Goal: Information Seeking & Learning: Learn about a topic

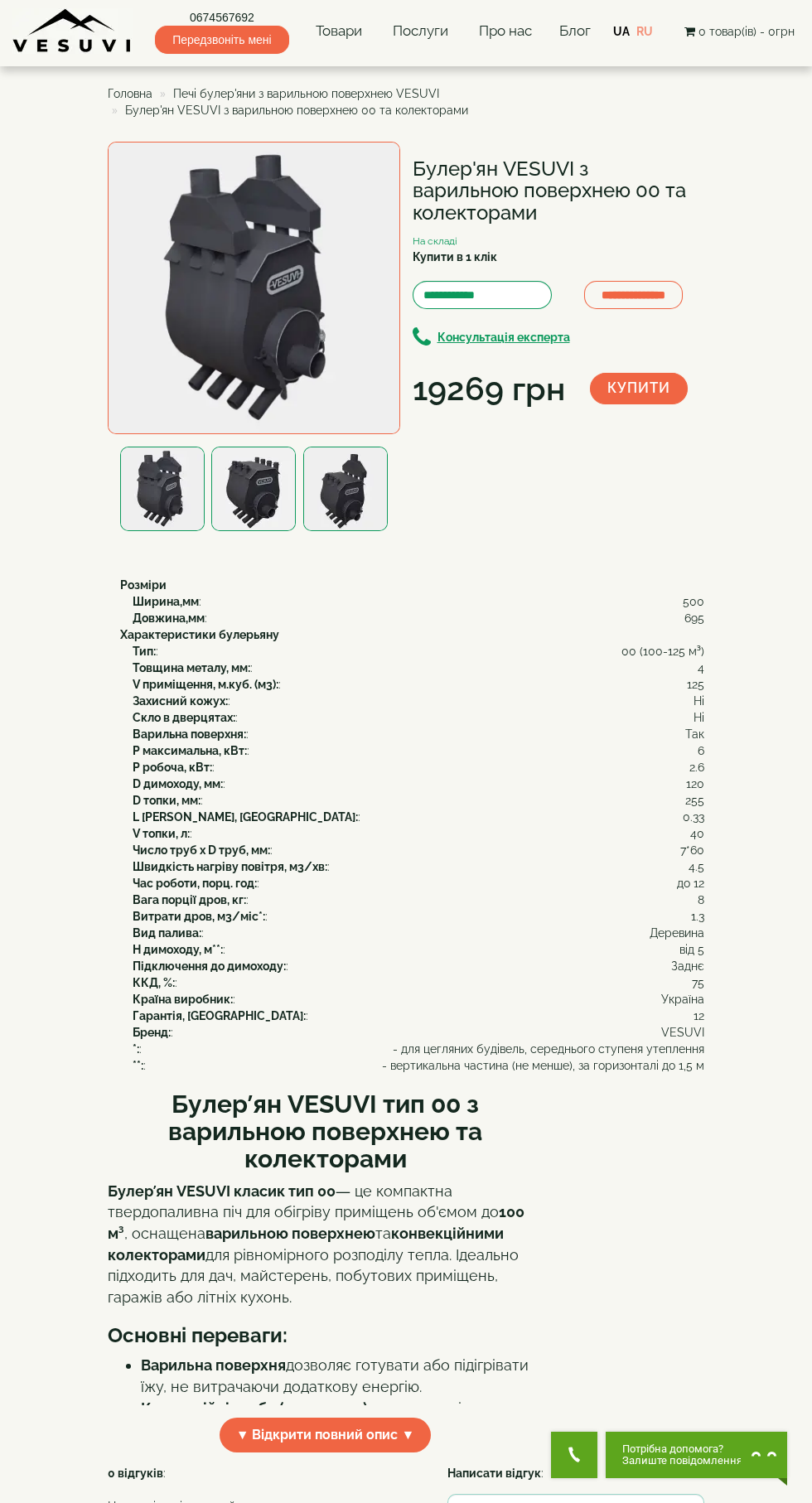
click at [287, 282] on img at bounding box center [253, 288] width 292 height 293
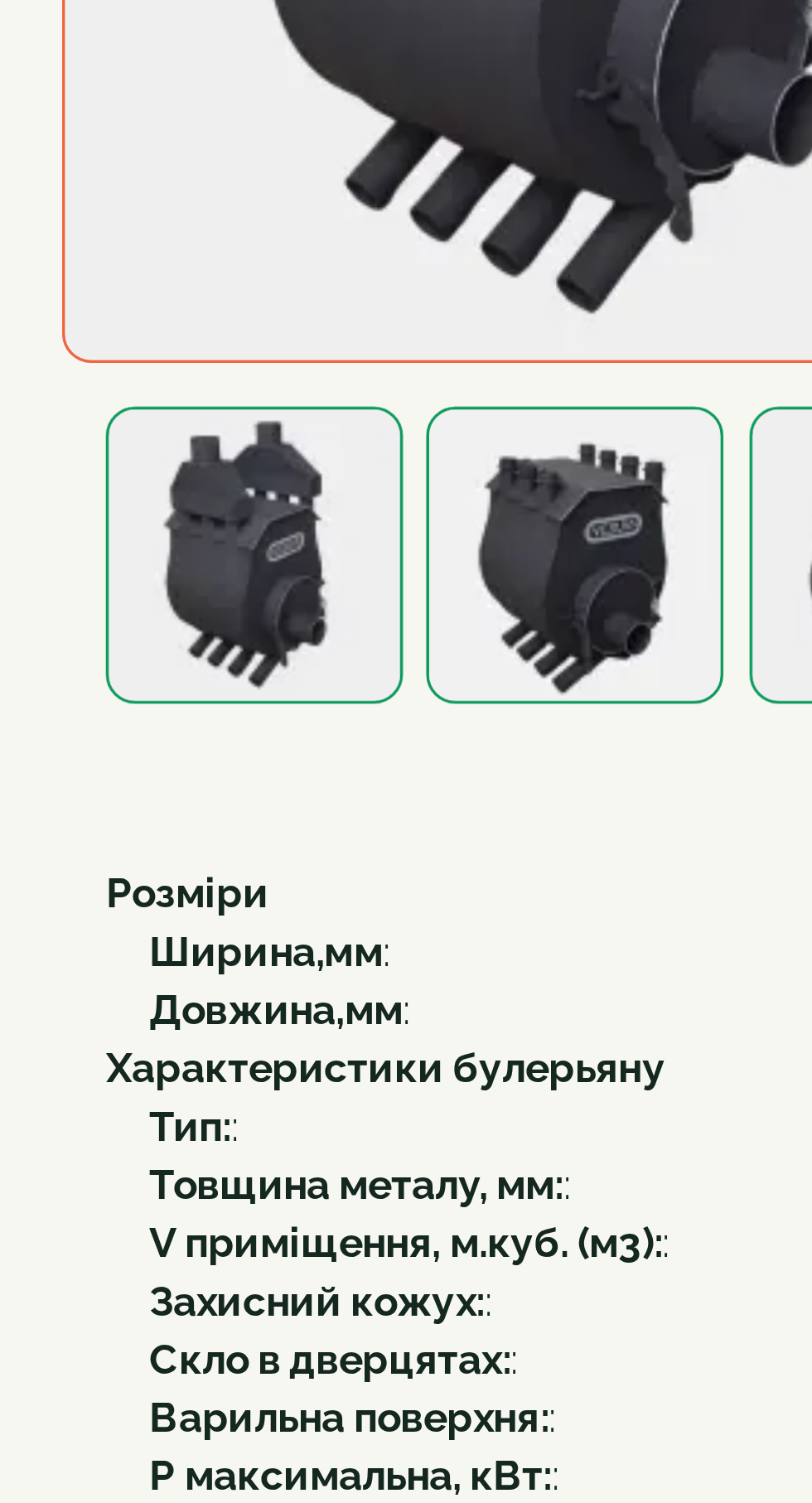
click at [265, 484] on img at bounding box center [253, 489] width 85 height 85
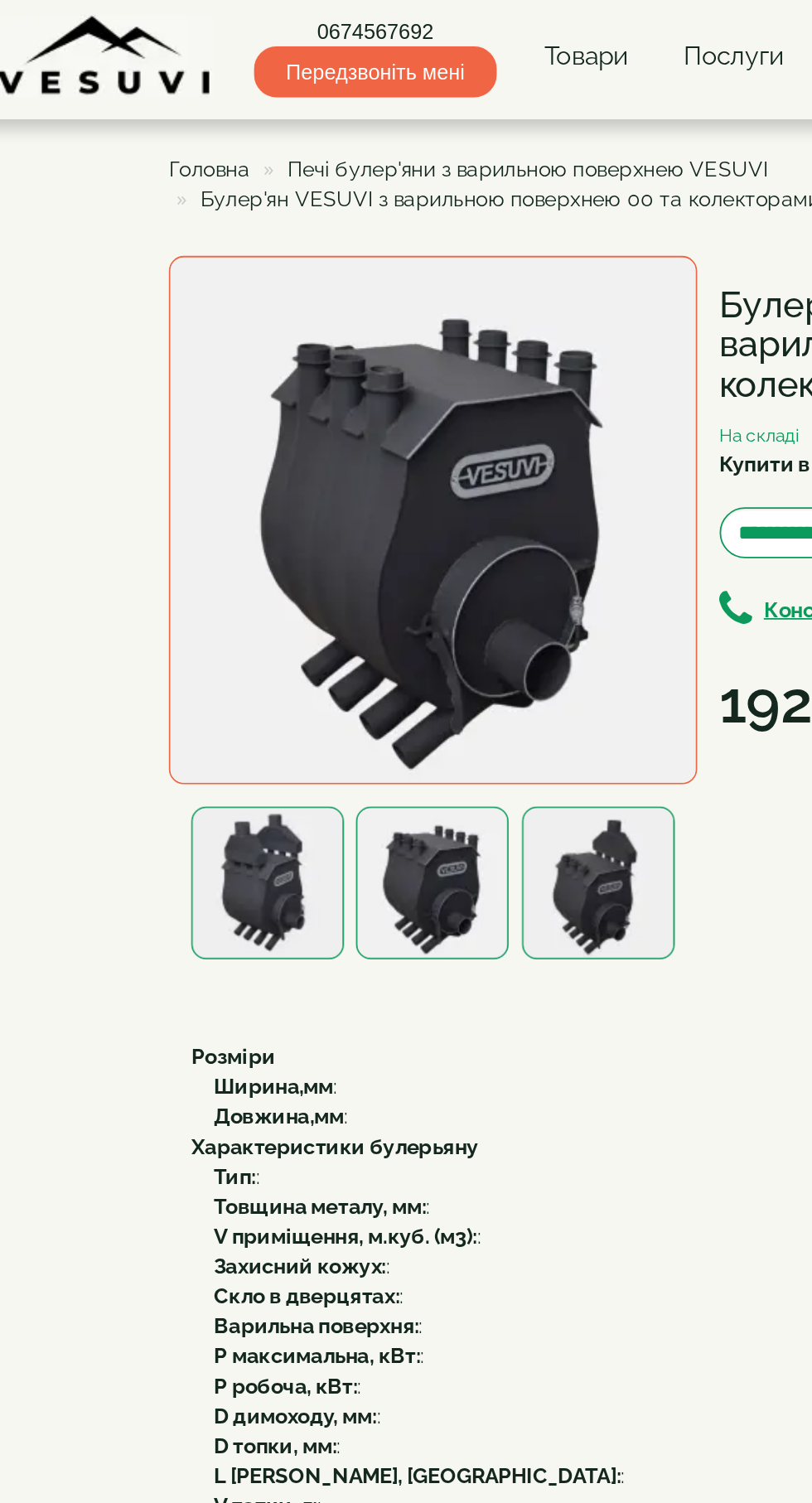
click at [347, 478] on img at bounding box center [345, 489] width 85 height 85
